Goal: Task Accomplishment & Management: Manage account settings

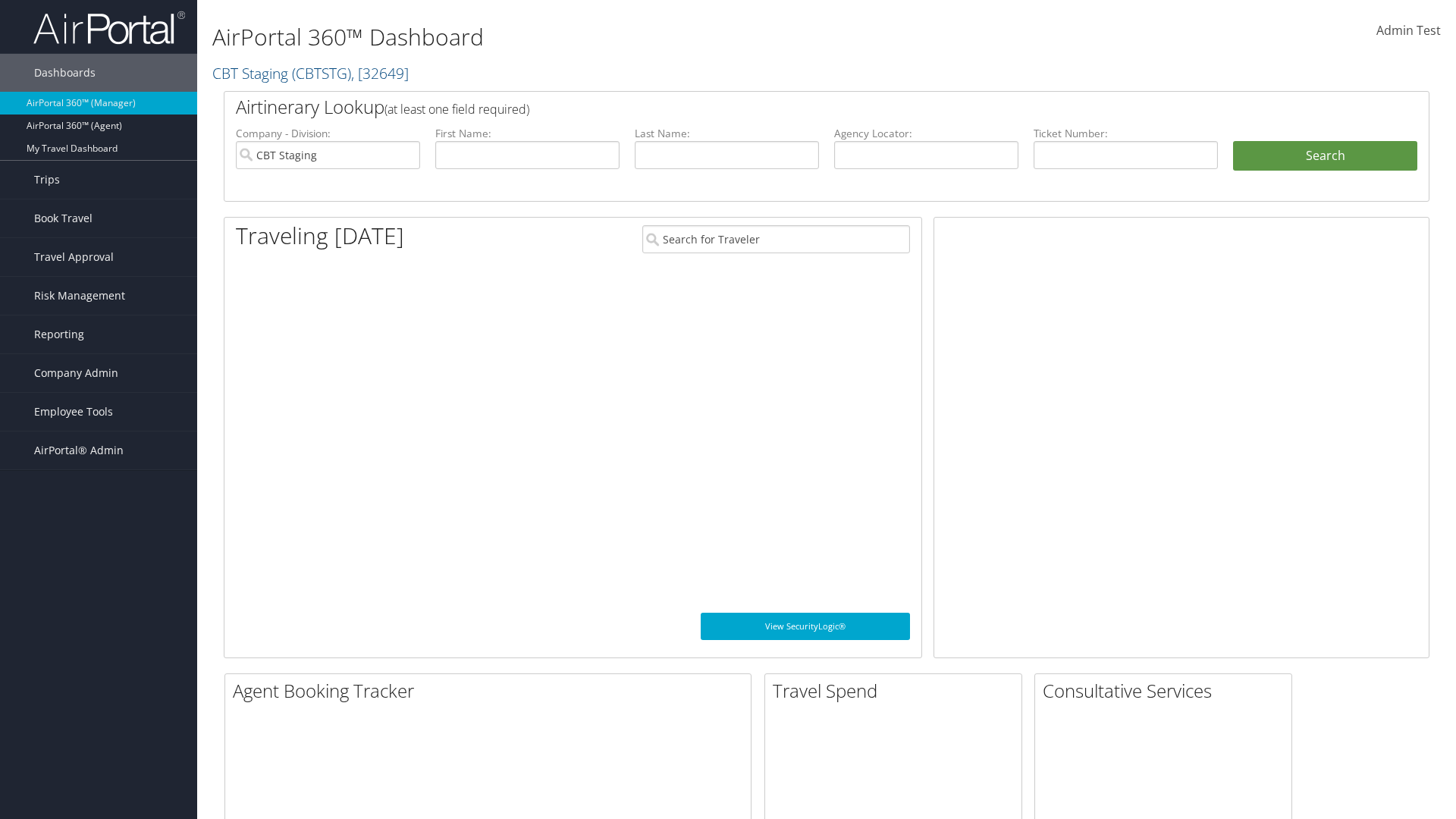
click at [99, 373] on span "Company Admin" at bounding box center [76, 372] width 85 height 38
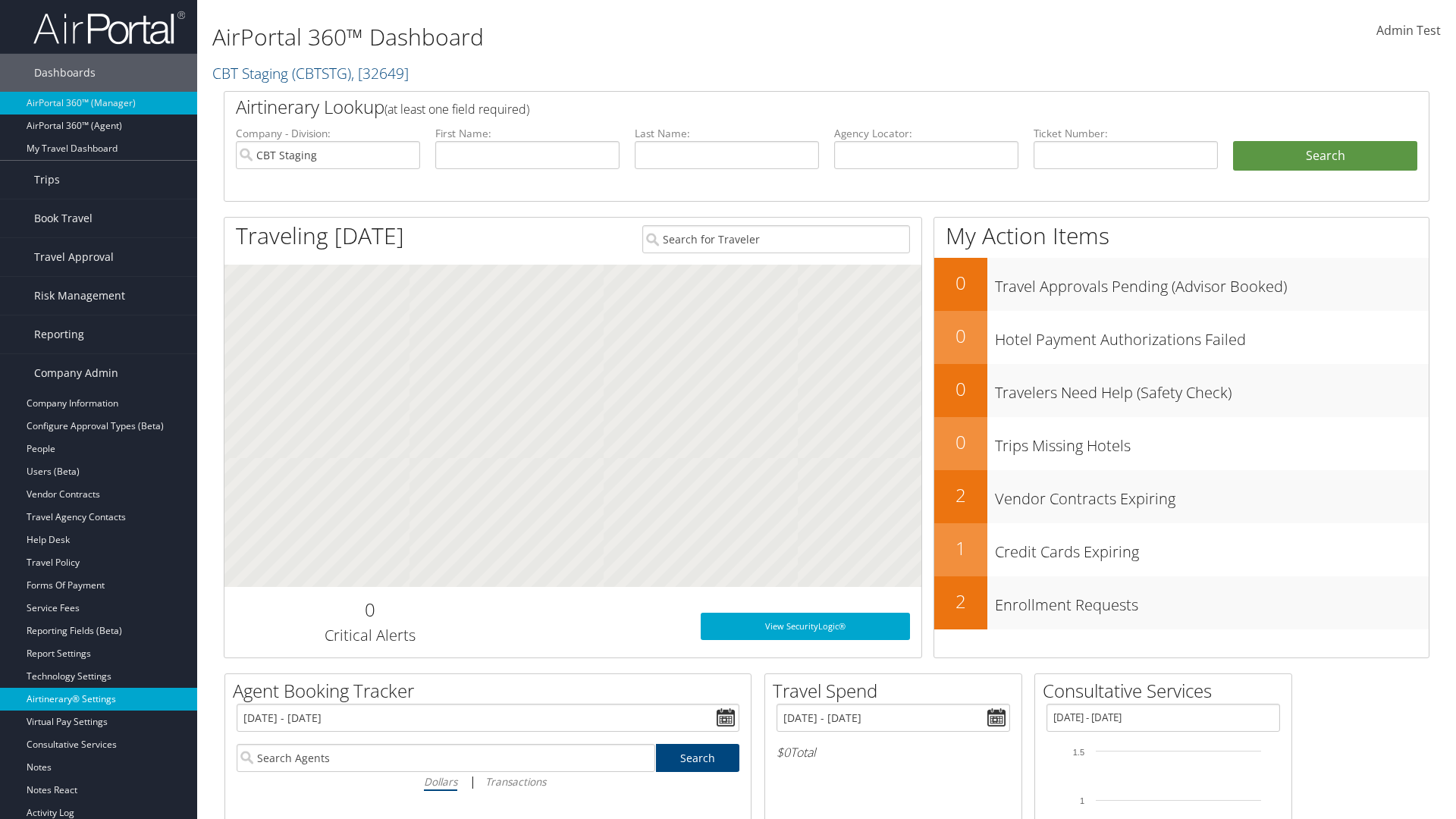
click at [99, 699] on link "Airtinerary® Settings" at bounding box center [98, 699] width 197 height 23
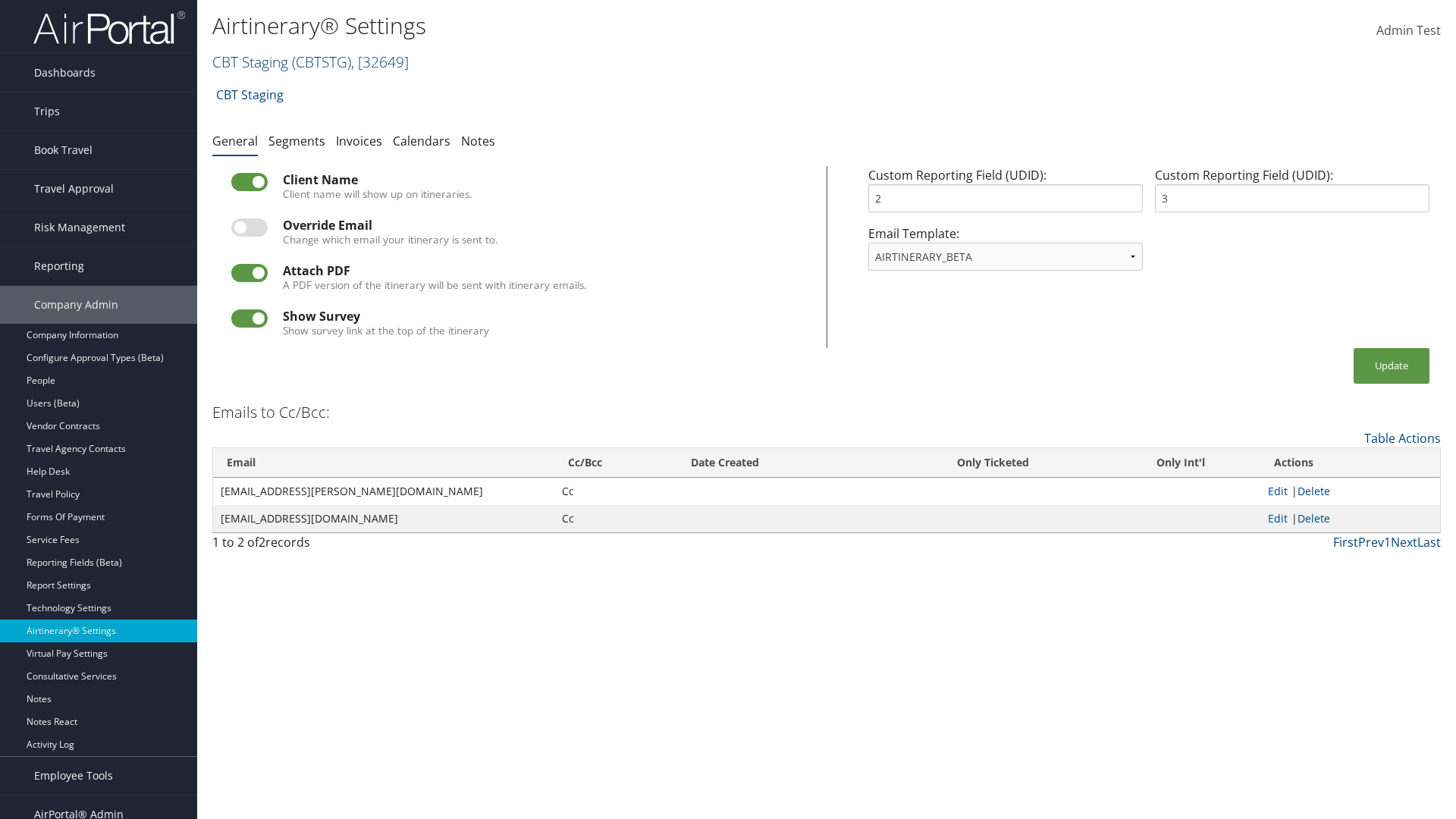
click at [250, 61] on link "CBT Staging ( CBTSTG ) , [ 32649 ]" at bounding box center [311, 61] width 196 height 20
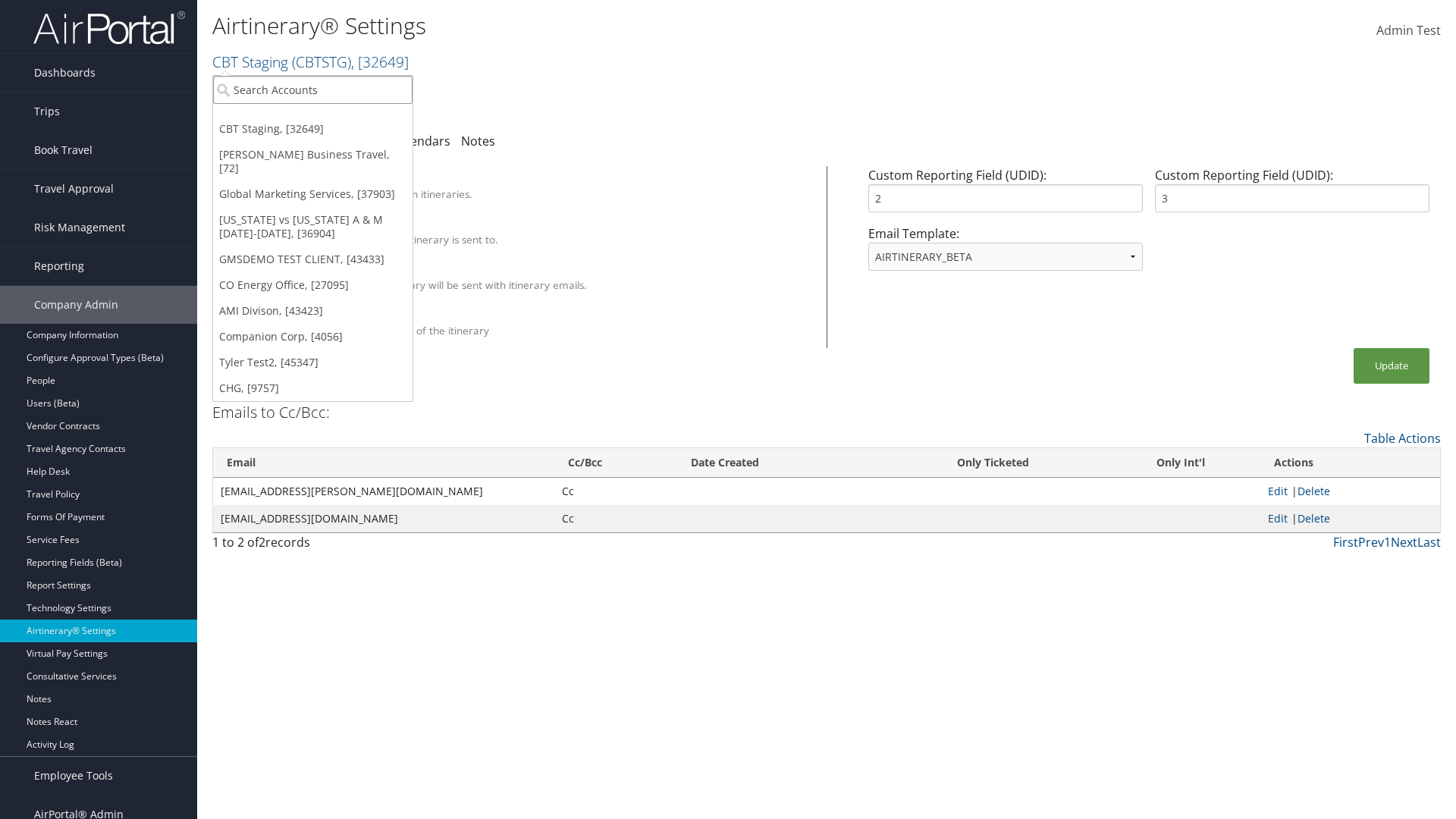
click at [312, 89] on input "search" at bounding box center [313, 89] width 200 height 28
type input "Global Marketing Services"
click at [327, 117] on div "Global Marketing Services (301946), [37903]" at bounding box center [326, 117] width 244 height 14
